Goal: Complete application form: Complete application form

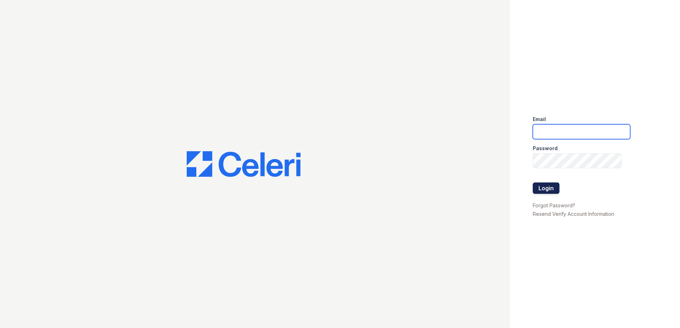
type input "mquinones@trinity-pm.com"
click at [548, 186] on button "Login" at bounding box center [546, 188] width 27 height 11
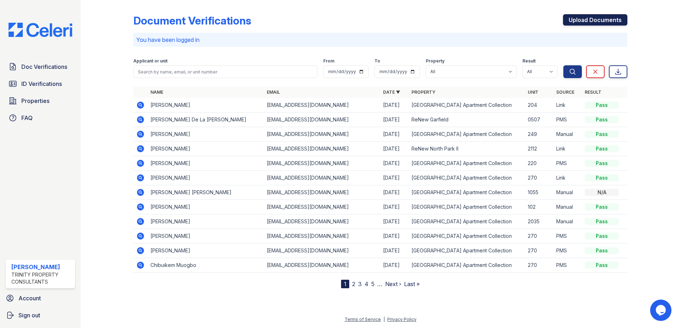
click at [595, 18] on link "Upload Documents" at bounding box center [595, 19] width 64 height 11
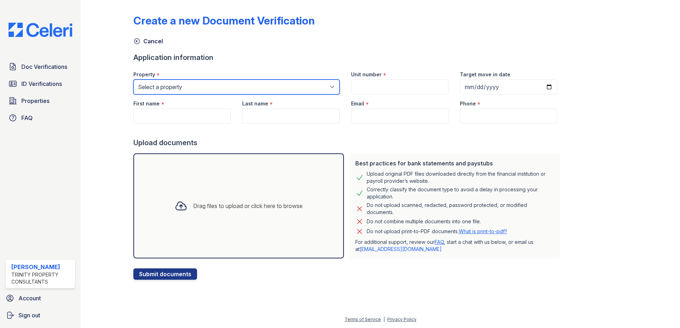
click at [176, 82] on select "Select a property ReNew [GEOGRAPHIC_DATA] Apartment Collection [GEOGRAPHIC_DATA]" at bounding box center [236, 87] width 206 height 15
select select "63"
click at [133, 80] on select "Select a property ReNew Garfield ReNew North Park Apartment Collection ReNew No…" at bounding box center [236, 87] width 206 height 15
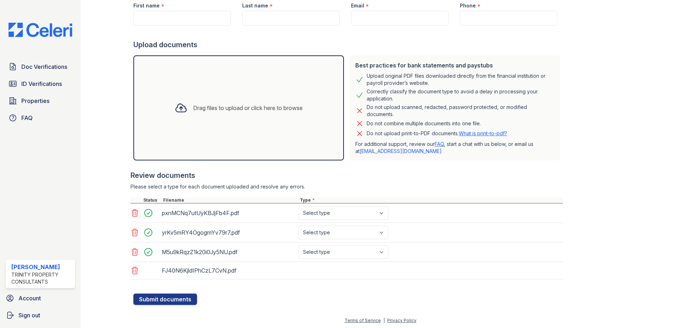
scroll to position [99, 0]
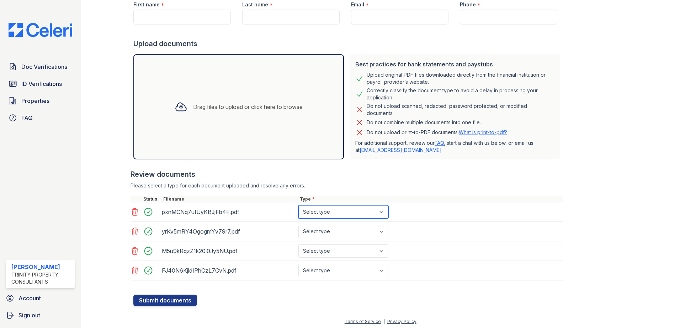
click at [353, 207] on select "Select type Paystub Bank Statement Offer Letter Tax Documents Benefit Award Let…" at bounding box center [343, 212] width 90 height 14
select select "bank_statement"
click at [298, 205] on select "Select type Paystub Bank Statement Offer Letter Tax Documents Benefit Award Let…" at bounding box center [343, 212] width 90 height 14
click at [327, 233] on select "Select type Paystub Bank Statement Offer Letter Tax Documents Benefit Award Let…" at bounding box center [343, 232] width 90 height 14
select select "bank_statement"
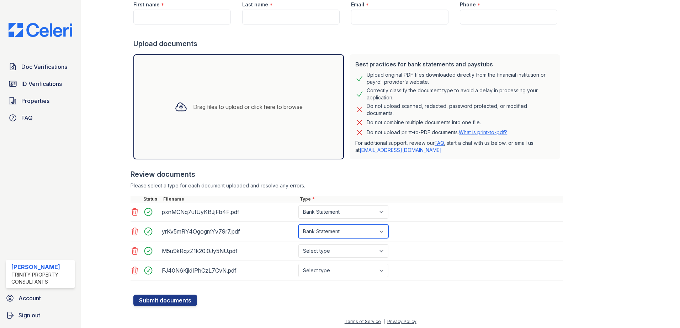
click at [298, 225] on select "Select type Paystub Bank Statement Offer Letter Tax Documents Benefit Award Let…" at bounding box center [343, 232] width 90 height 14
click at [325, 254] on select "Select type Paystub Bank Statement Offer Letter Tax Documents Benefit Award Let…" at bounding box center [343, 252] width 90 height 14
select select "bank_statement"
click at [298, 245] on select "Select type Paystub Bank Statement Offer Letter Tax Documents Benefit Award Let…" at bounding box center [343, 252] width 90 height 14
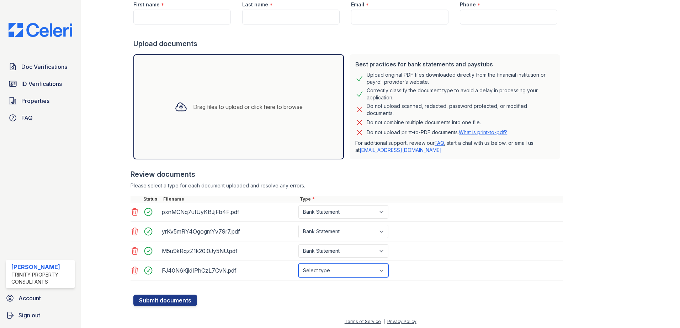
click at [322, 269] on select "Select type Paystub Bank Statement Offer Letter Tax Documents Benefit Award Let…" at bounding box center [343, 271] width 90 height 14
select select "bank_statement"
click at [298, 264] on select "Select type Paystub Bank Statement Offer Letter Tax Documents Benefit Award Let…" at bounding box center [343, 271] width 90 height 14
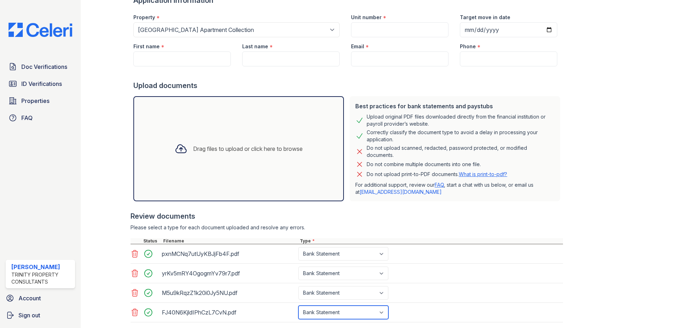
scroll to position [0, 0]
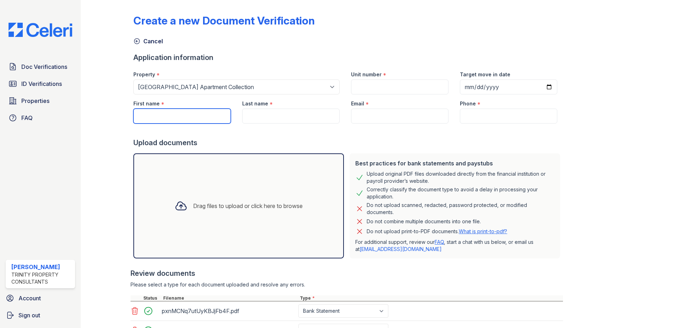
click at [173, 115] on input "First name" at bounding box center [181, 116] width 97 height 15
type input "FORREST"
type input "198"
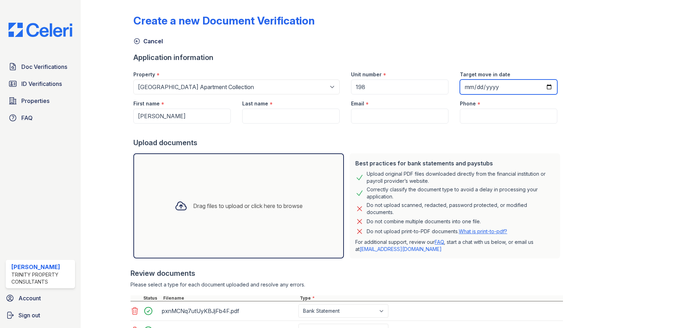
type input "2025-10-01"
type input "WEBB"
type input "forrest.webb12@gmail.com"
type input "(325) 304-1106"
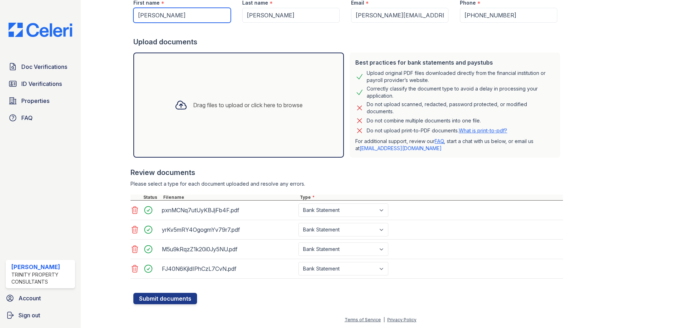
scroll to position [101, 0]
click at [166, 298] on button "Submit documents" at bounding box center [165, 298] width 64 height 11
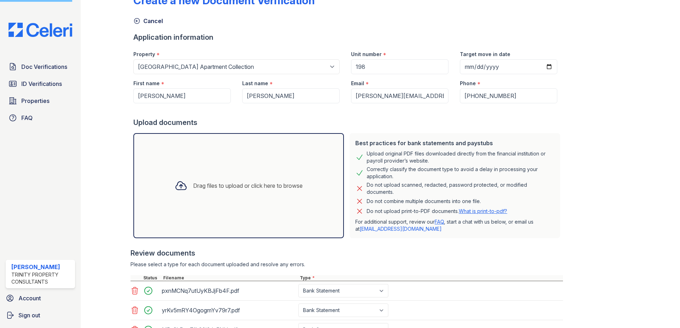
scroll to position [0, 0]
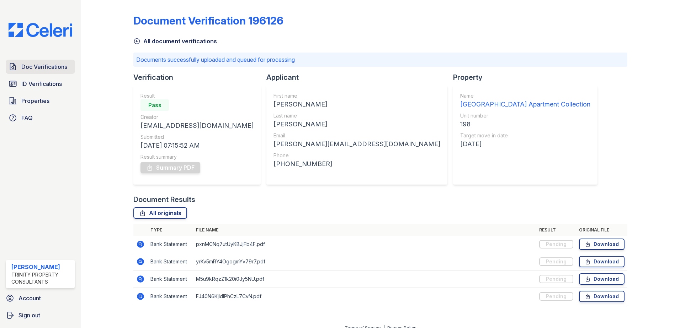
click at [40, 67] on span "Doc Verifications" at bounding box center [44, 67] width 46 height 9
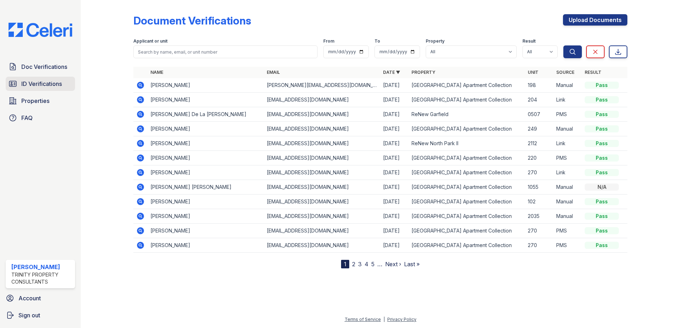
click at [39, 83] on span "ID Verifications" at bounding box center [41, 84] width 41 height 9
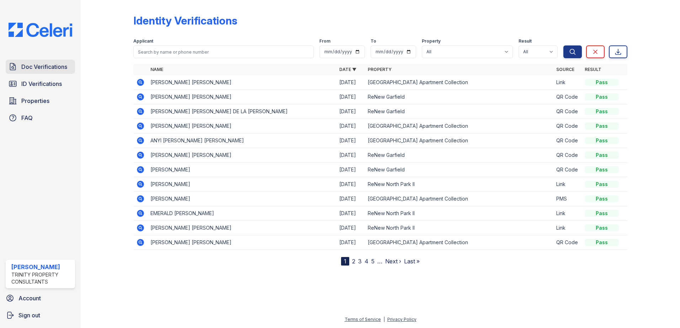
click at [40, 72] on link "Doc Verifications" at bounding box center [40, 67] width 69 height 14
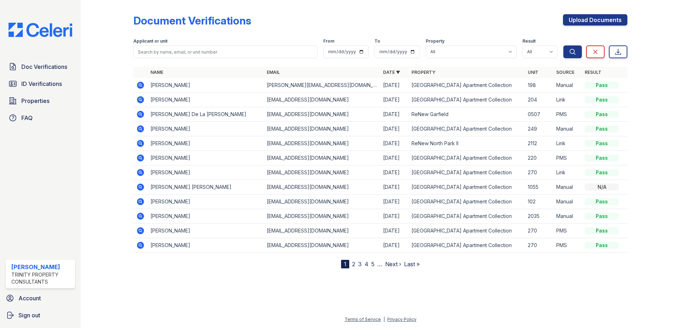
click at [138, 84] on icon at bounding box center [140, 85] width 7 height 7
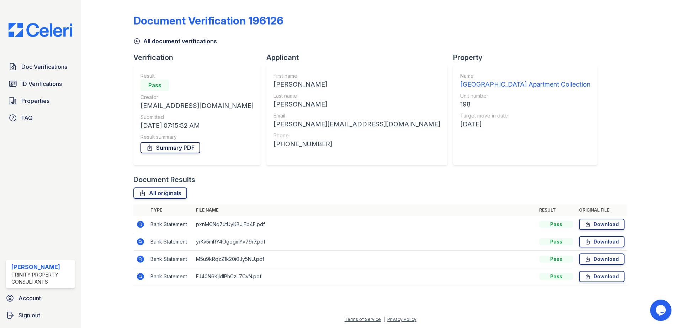
click at [175, 143] on link "Summary PDF" at bounding box center [170, 147] width 60 height 11
click at [44, 86] on span "ID Verifications" at bounding box center [41, 84] width 41 height 9
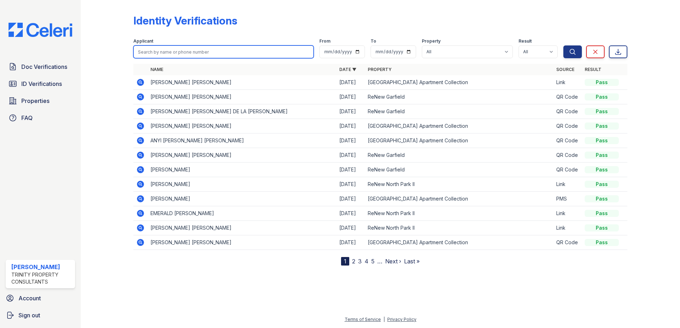
click at [173, 48] on input "search" at bounding box center [223, 52] width 180 height 13
click at [139, 169] on icon at bounding box center [140, 170] width 9 height 9
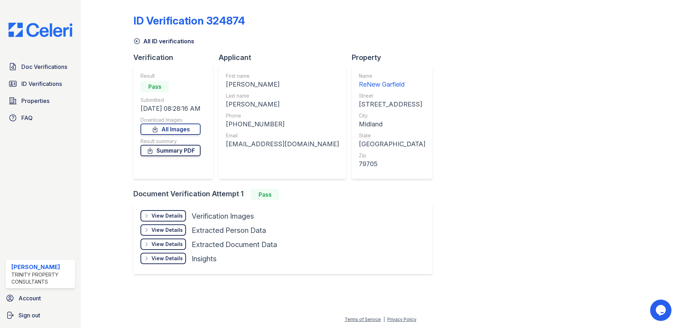
click at [166, 156] on link "Summary PDF" at bounding box center [170, 150] width 60 height 11
click at [52, 66] on span "Doc Verifications" at bounding box center [44, 67] width 46 height 9
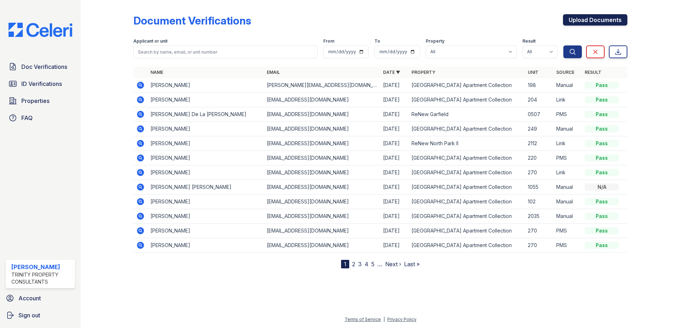
click at [601, 20] on link "Upload Documents" at bounding box center [595, 19] width 64 height 11
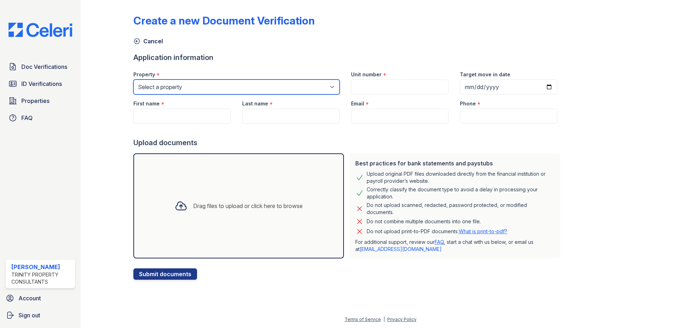
click at [173, 89] on select "Select a property ReNew Garfield ReNew North Park Apartment Collection ReNew No…" at bounding box center [236, 87] width 206 height 15
select select "63"
click at [133, 80] on select "Select a property ReNew Garfield ReNew North Park Apartment Collection ReNew No…" at bounding box center [236, 87] width 206 height 15
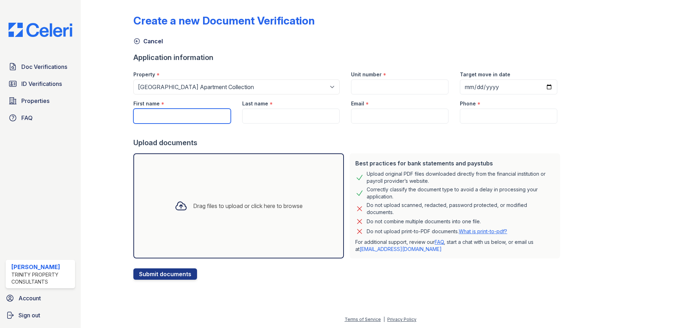
click at [176, 119] on input "First name" at bounding box center [181, 116] width 97 height 15
type input "MAYRA"
click at [265, 114] on input "Last name" at bounding box center [290, 116] width 97 height 15
type input "C"
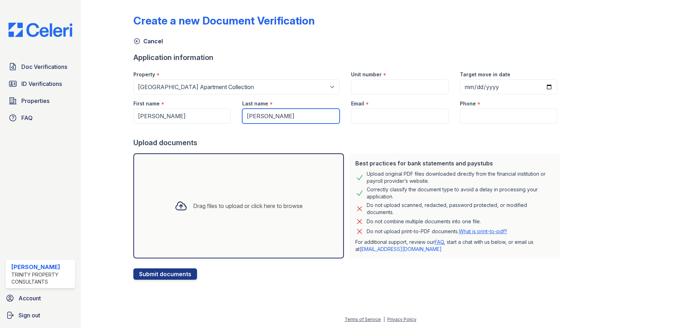
type input "GARCIA"
paste input "TAPIAMAIRA1972@GMAIL.COM"
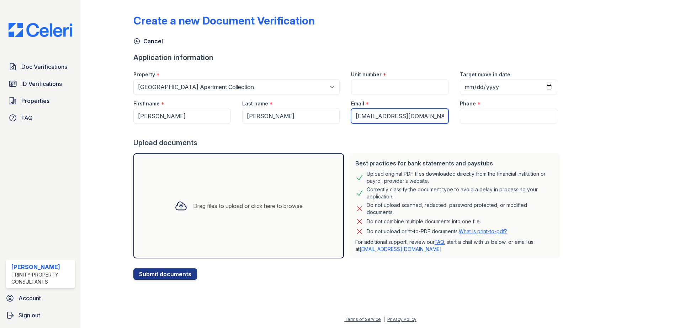
type input "TAPIAMAIRA1972@GMAIL.COM"
click at [377, 91] on input "Unit number" at bounding box center [399, 87] width 97 height 15
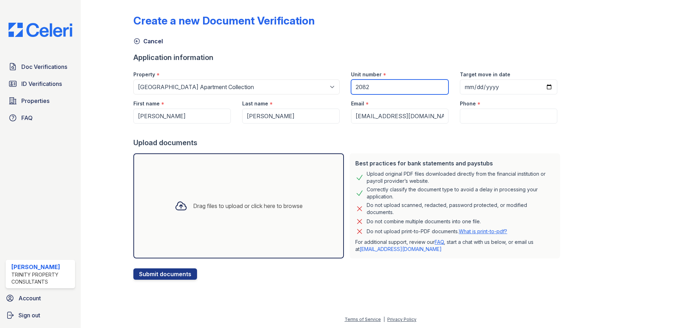
type input "2082"
click at [539, 85] on input "Target move in date" at bounding box center [508, 87] width 97 height 15
type input "2025-09-30"
click at [515, 118] on input "Phone" at bounding box center [508, 116] width 97 height 15
paste input "(915) 222-5828"
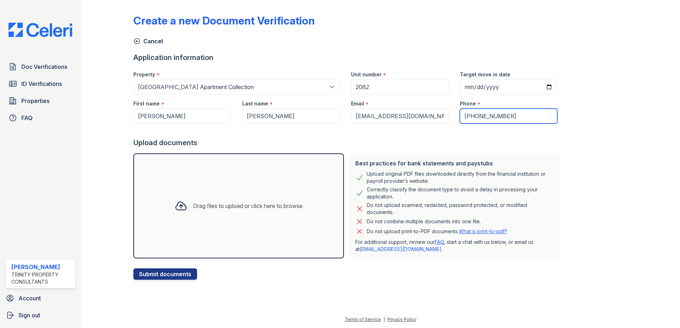
type input "(915) 222-5828"
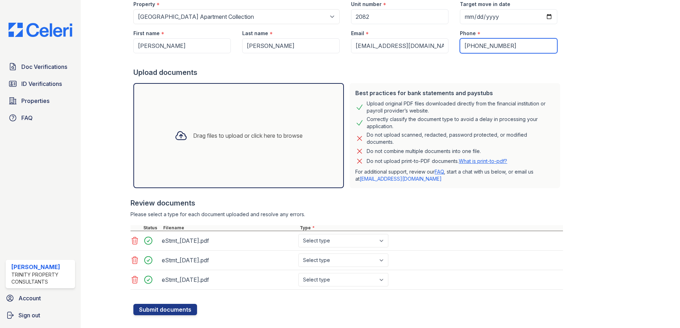
scroll to position [71, 0]
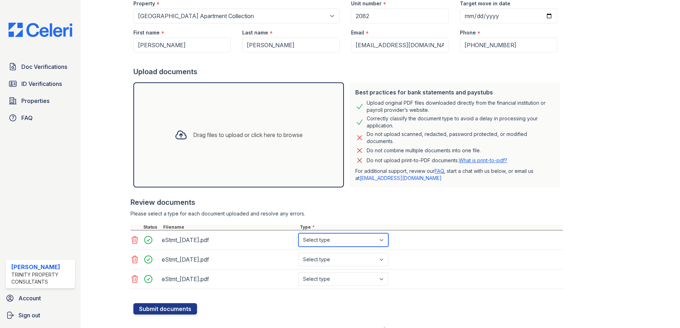
click at [334, 243] on select "Select type Paystub Bank Statement Offer Letter Tax Documents Benefit Award Let…" at bounding box center [343, 241] width 90 height 14
select select "bank_statement"
click at [298, 234] on select "Select type Paystub Bank Statement Offer Letter Tax Documents Benefit Award Let…" at bounding box center [343, 241] width 90 height 14
click at [328, 258] on select "Select type Paystub Bank Statement Offer Letter Tax Documents Benefit Award Let…" at bounding box center [343, 260] width 90 height 14
select select "bank_statement"
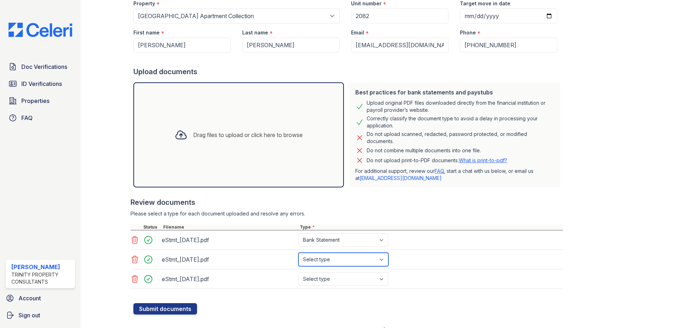
click at [298, 253] on select "Select type Paystub Bank Statement Offer Letter Tax Documents Benefit Award Let…" at bounding box center [343, 260] width 90 height 14
click at [329, 282] on select "Select type Paystub Bank Statement Offer Letter Tax Documents Benefit Award Let…" at bounding box center [343, 280] width 90 height 14
select select "bank_statement"
click at [298, 273] on select "Select type Paystub Bank Statement Offer Letter Tax Documents Benefit Award Let…" at bounding box center [343, 280] width 90 height 14
click at [165, 311] on button "Submit documents" at bounding box center [165, 309] width 64 height 11
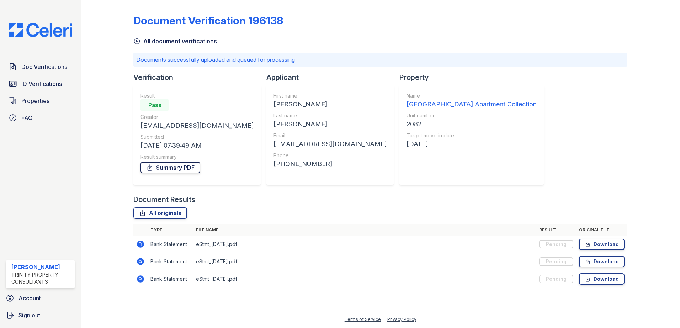
click at [167, 166] on link "Summary PDF" at bounding box center [170, 167] width 60 height 11
click at [38, 81] on span "ID Verifications" at bounding box center [41, 84] width 41 height 9
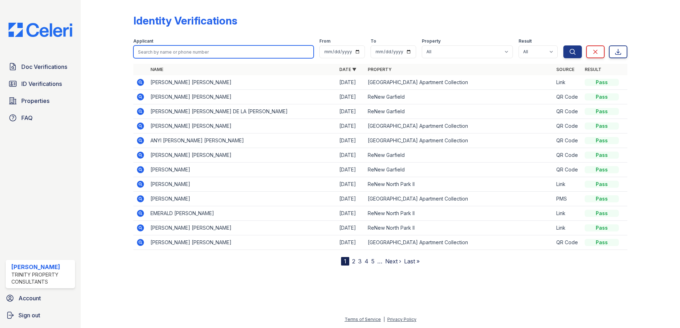
click at [192, 52] on input "search" at bounding box center [223, 52] width 180 height 13
type input "CONOR"
click at [563, 46] on button "Search" at bounding box center [572, 52] width 18 height 13
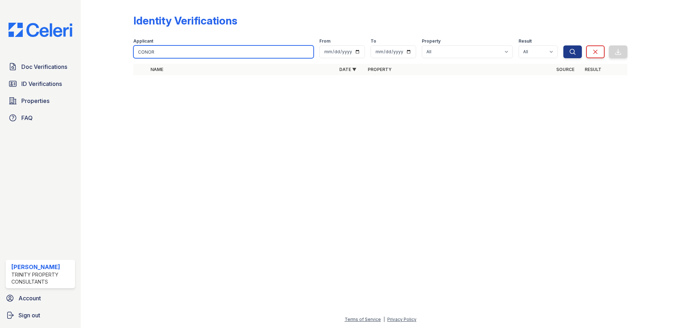
click at [148, 52] on input "CONOR" at bounding box center [223, 52] width 180 height 13
type input "CONNOR"
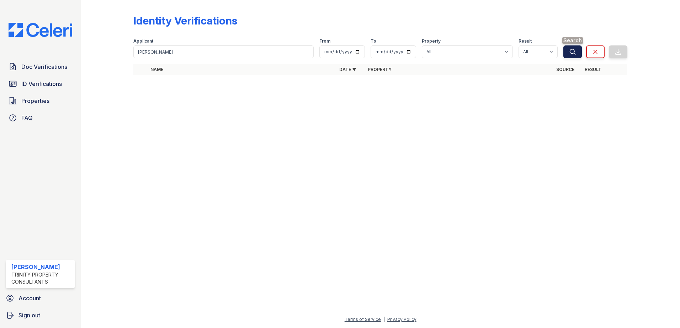
click at [571, 51] on icon "submit" at bounding box center [572, 51] width 7 height 7
click at [138, 82] on icon at bounding box center [140, 82] width 7 height 7
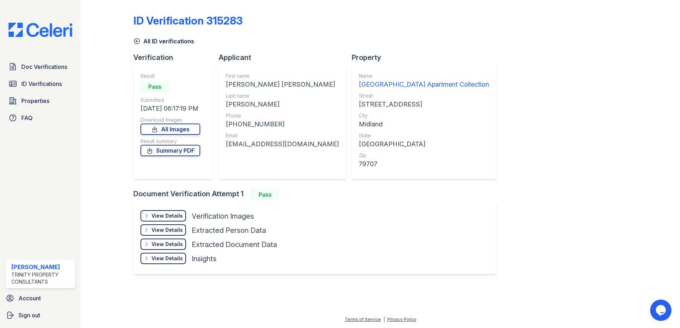
click at [178, 214] on div "View Details" at bounding box center [166, 216] width 31 height 7
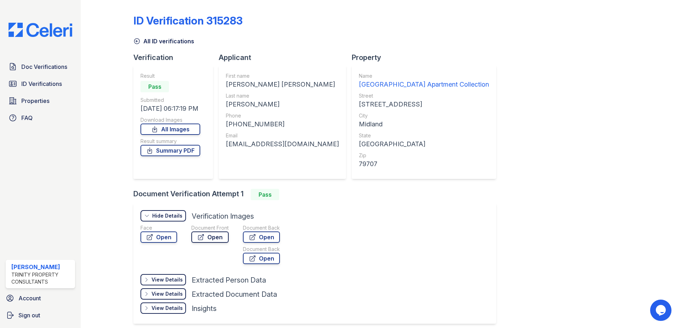
click at [216, 238] on link "Open" at bounding box center [209, 237] width 37 height 11
click at [44, 81] on span "ID Verifications" at bounding box center [41, 84] width 41 height 9
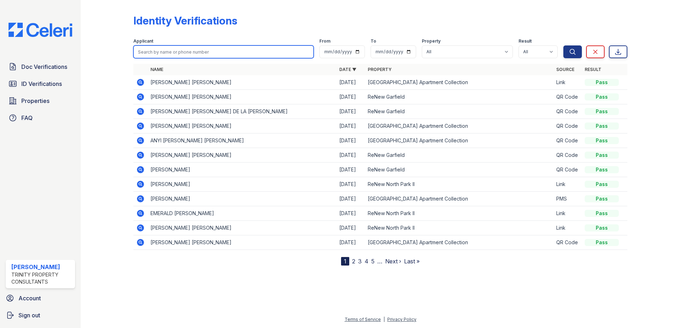
click at [197, 53] on input "search" at bounding box center [223, 52] width 180 height 13
click at [139, 81] on icon at bounding box center [140, 82] width 7 height 7
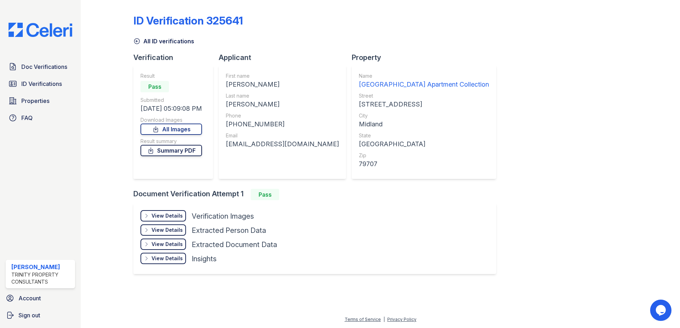
click at [154, 152] on icon at bounding box center [150, 150] width 7 height 7
click at [51, 70] on span "Doc Verifications" at bounding box center [44, 67] width 46 height 9
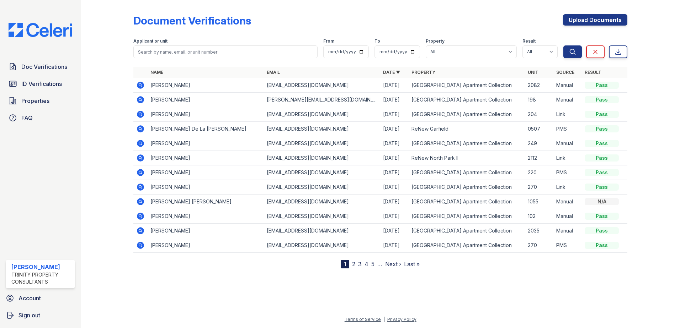
click at [141, 113] on icon at bounding box center [140, 114] width 7 height 7
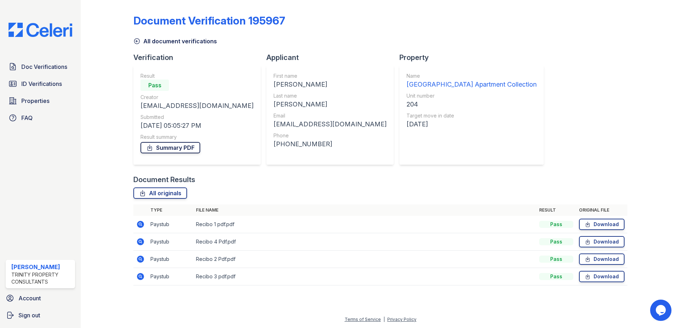
click at [182, 149] on link "Summary PDF" at bounding box center [170, 147] width 60 height 11
